Goal: Communication & Community: Participate in discussion

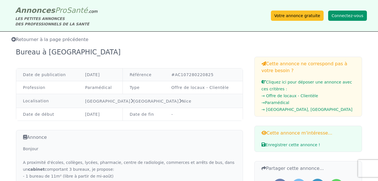
click at [348, 15] on button "Connectez-vous" at bounding box center [347, 16] width 39 height 10
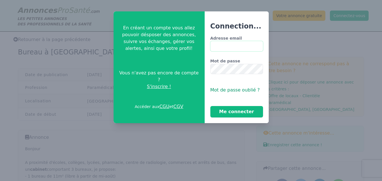
type input "**********"
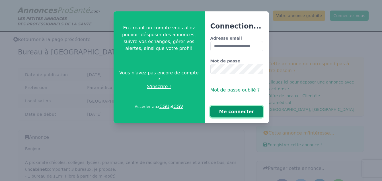
click at [232, 111] on button "Me connecter" at bounding box center [237, 111] width 53 height 11
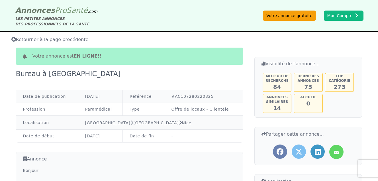
click at [302, 13] on link "Votre annonce gratuite" at bounding box center [289, 16] width 53 height 10
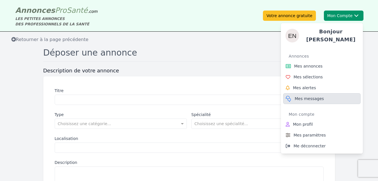
click at [307, 97] on span "Mes messages" at bounding box center [309, 99] width 29 height 6
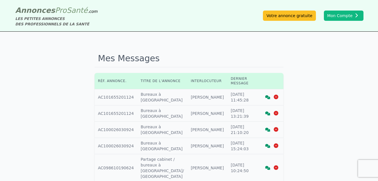
click at [266, 96] on icon at bounding box center [267, 97] width 5 height 4
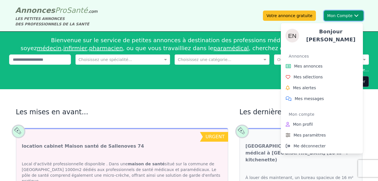
click at [335, 16] on button "Mon Compte Bonjour [PERSON_NAME] annonces Mes sélections Mes alertes Mes messag…" at bounding box center [344, 16] width 40 height 10
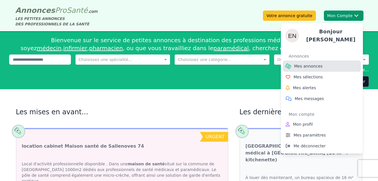
click at [306, 63] on span "Mes annonces" at bounding box center [308, 66] width 28 height 6
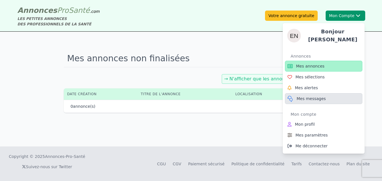
click at [303, 96] on span "Mes messages" at bounding box center [311, 99] width 29 height 6
